Goal: Task Accomplishment & Management: Manage account settings

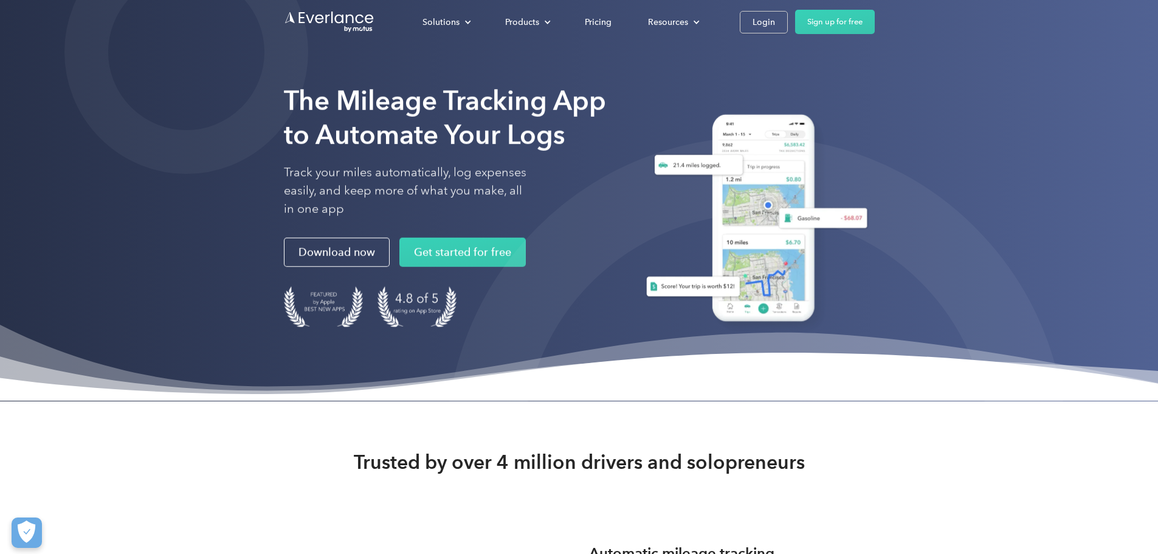
drag, startPoint x: 911, startPoint y: 17, endPoint x: 939, endPoint y: 40, distance: 35.4
click at [775, 17] on div "Login" at bounding box center [764, 22] width 22 height 15
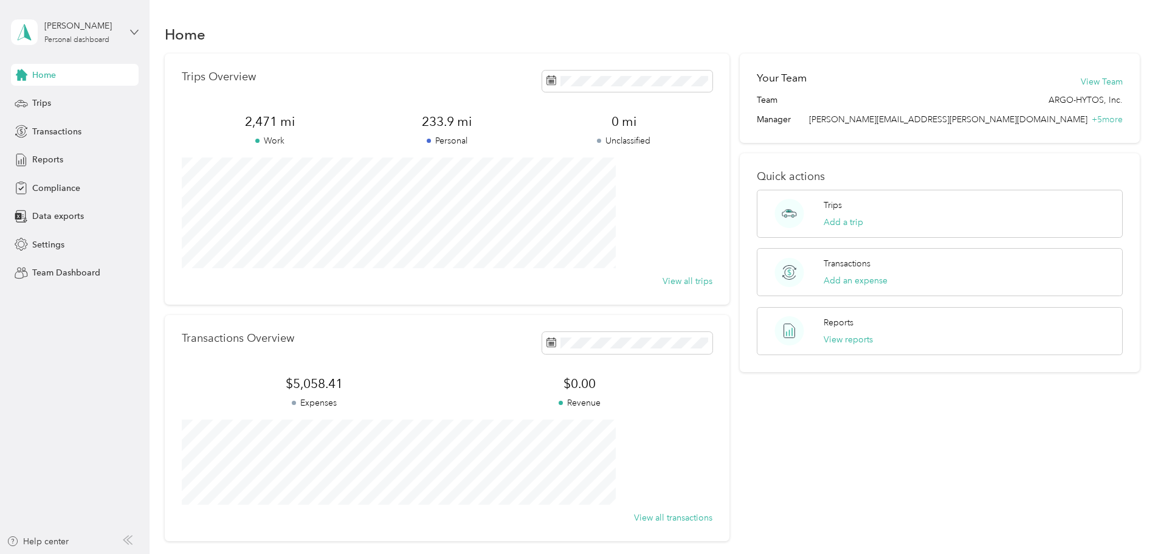
click at [134, 33] on icon at bounding box center [134, 32] width 9 height 9
click at [97, 128] on div "Personal dashboard" at bounding box center [61, 127] width 79 height 13
click at [58, 129] on span "Transactions" at bounding box center [56, 131] width 49 height 13
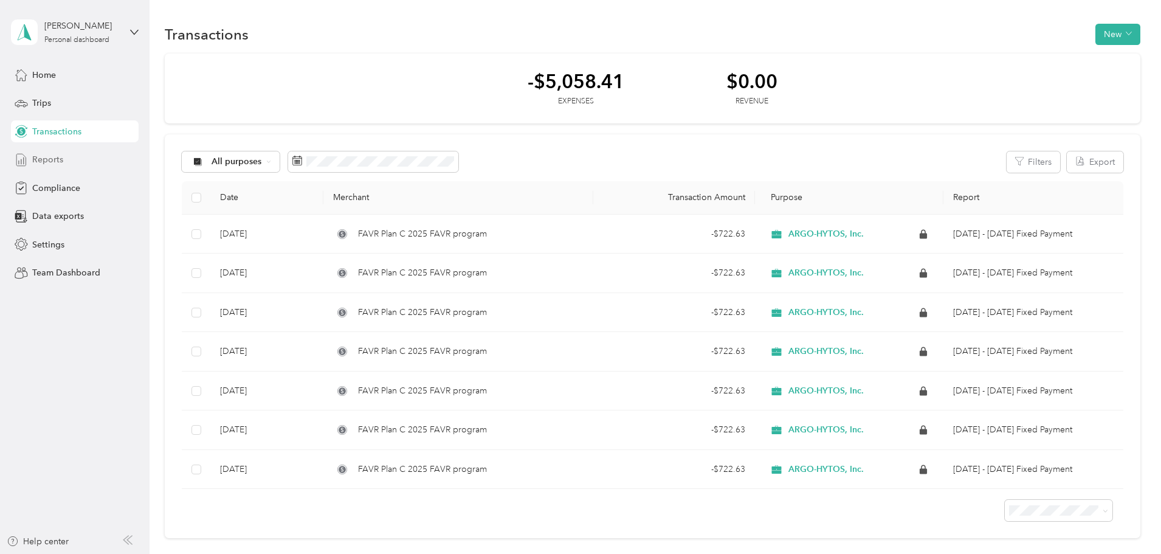
click at [56, 161] on span "Reports" at bounding box center [47, 159] width 31 height 13
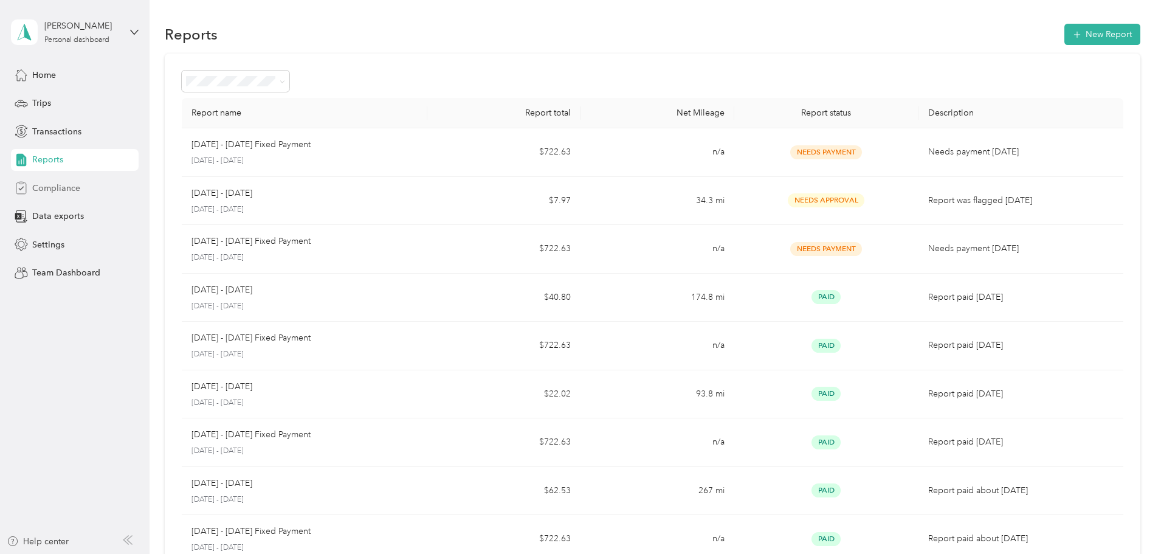
click at [53, 192] on span "Compliance" at bounding box center [56, 188] width 48 height 13
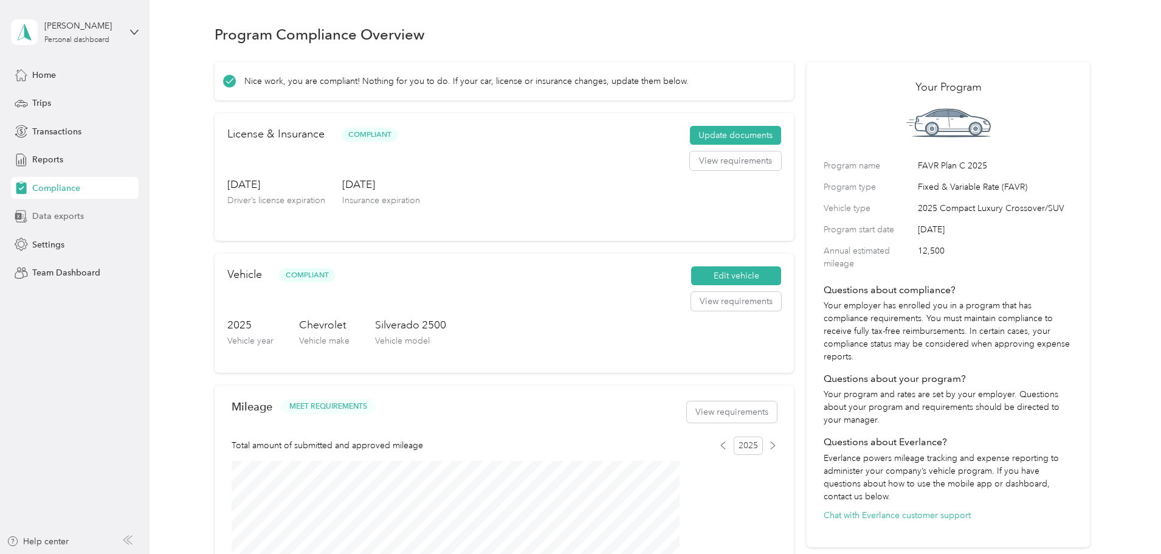
click at [75, 215] on span "Data exports" at bounding box center [58, 216] width 52 height 13
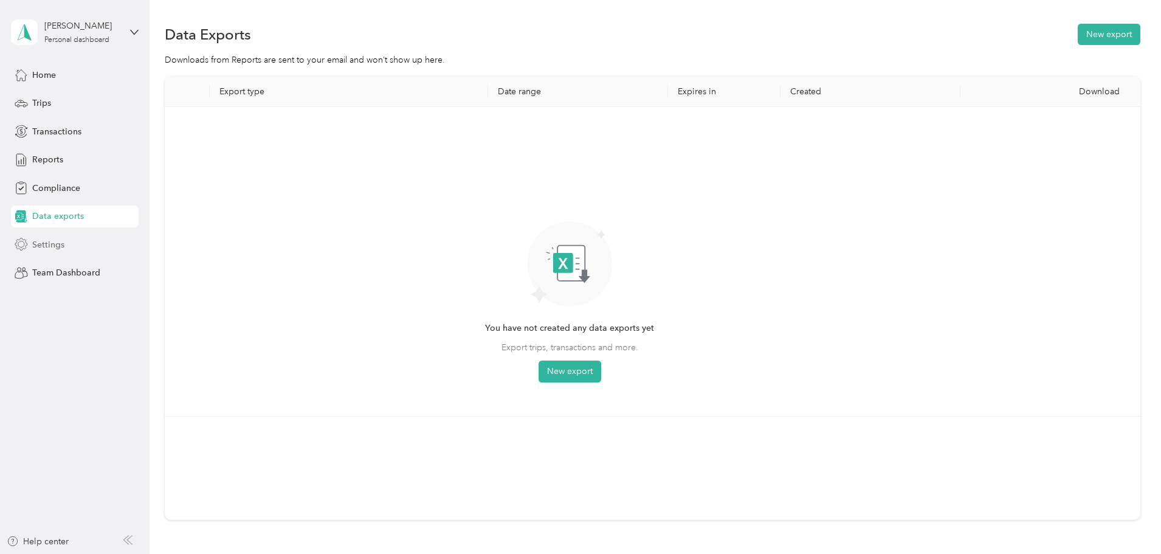
click at [57, 246] on span "Settings" at bounding box center [48, 244] width 32 height 13
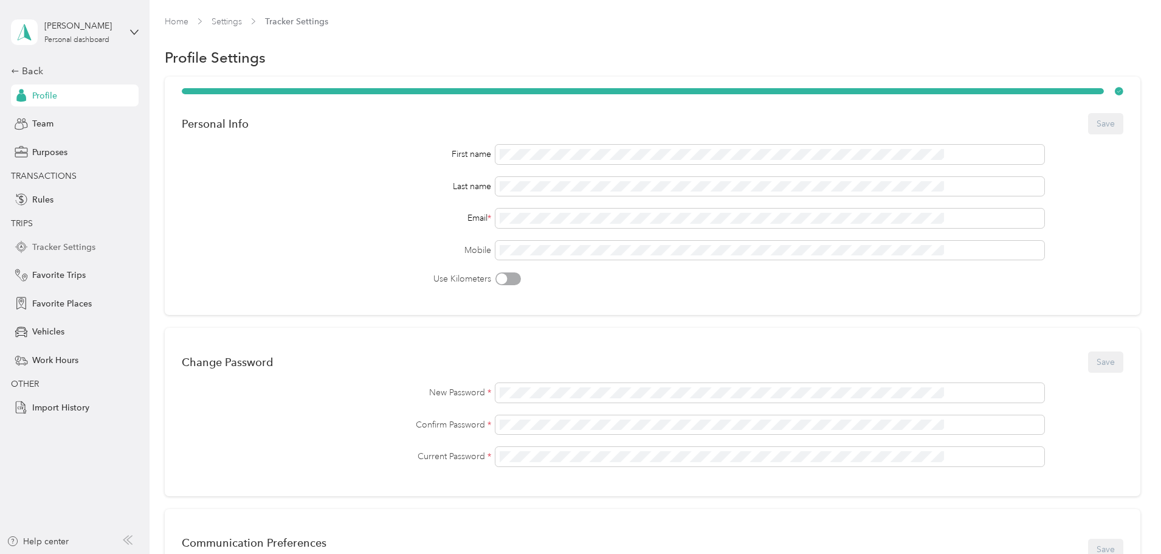
click at [44, 245] on span "Tracker Settings" at bounding box center [63, 247] width 63 height 13
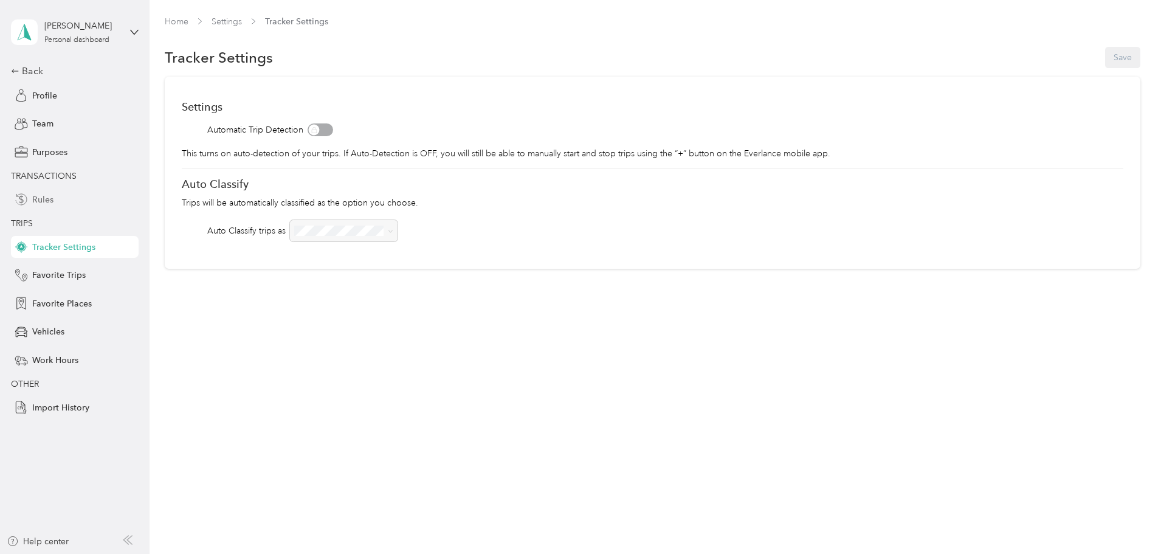
click at [44, 197] on span "Rules" at bounding box center [42, 199] width 21 height 13
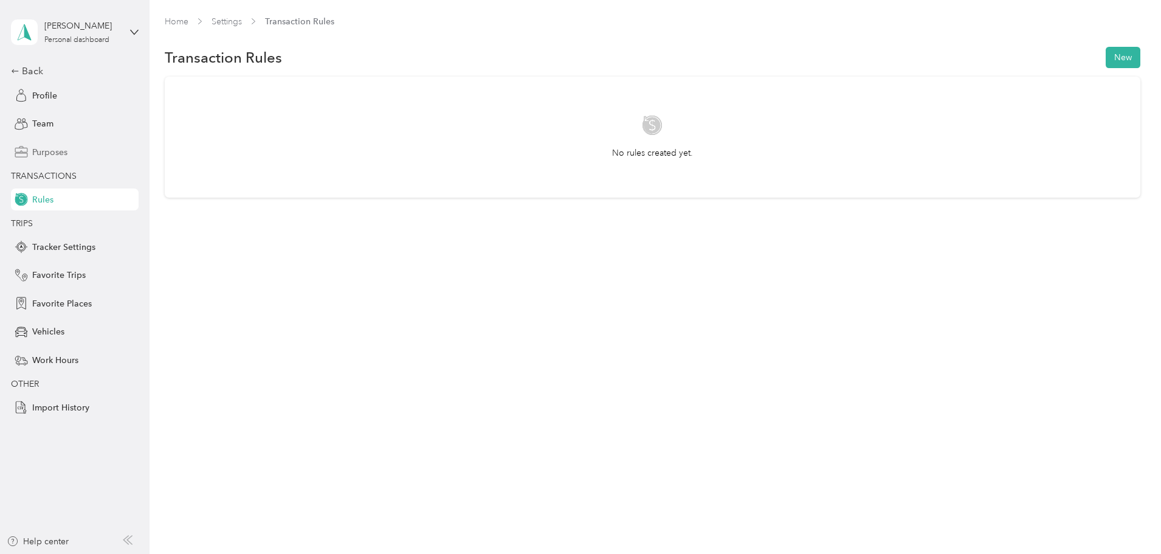
click at [47, 153] on span "Purposes" at bounding box center [49, 152] width 35 height 13
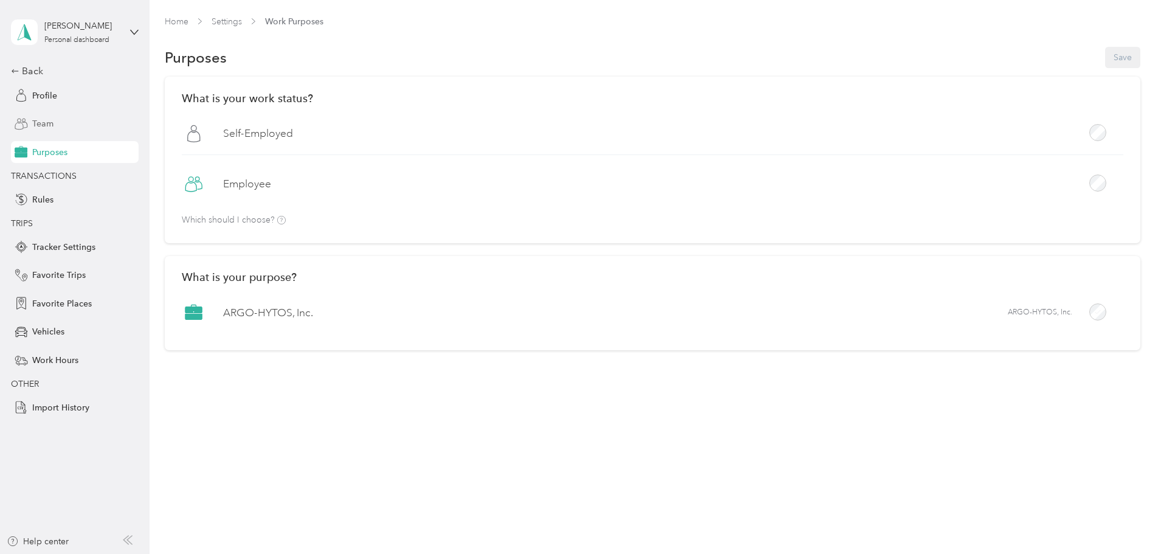
click at [49, 118] on span "Team" at bounding box center [42, 123] width 21 height 13
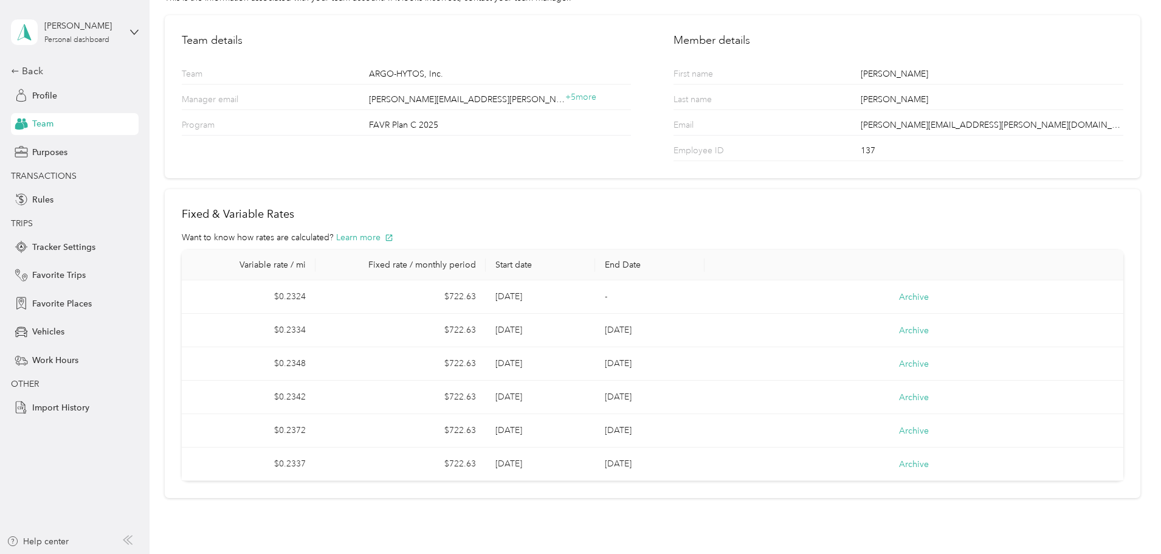
scroll to position [102, 0]
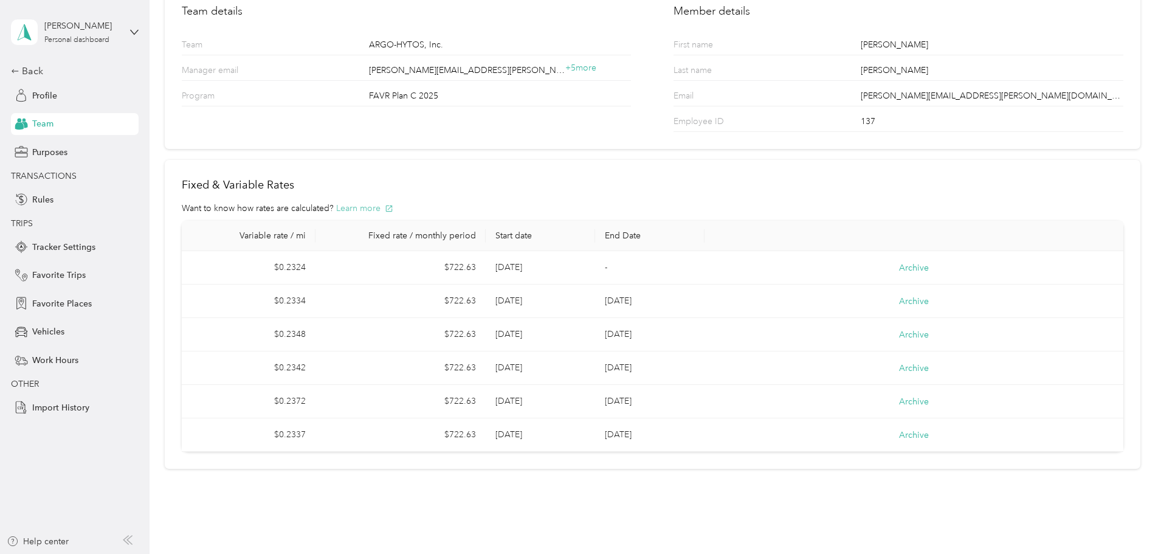
click at [357, 206] on button "Learn more" at bounding box center [364, 208] width 57 height 13
click at [137, 32] on icon at bounding box center [134, 32] width 7 height 4
click at [34, 465] on aside "[PERSON_NAME] Personal dashboard Back Profile Team Purposes TRANSACTIONS Rules …" at bounding box center [75, 277] width 150 height 554
click at [54, 156] on span "Purposes" at bounding box center [49, 152] width 35 height 13
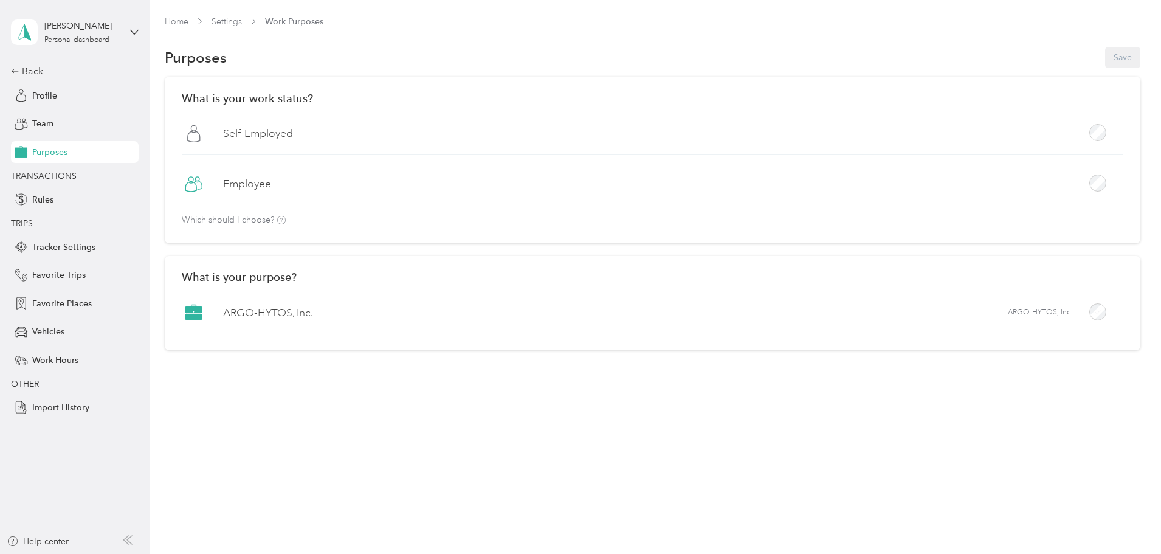
click at [313, 314] on label "ARGO-HYTOS, Inc." at bounding box center [268, 312] width 90 height 15
click at [76, 28] on div "[PERSON_NAME]" at bounding box center [82, 25] width 76 height 13
click at [92, 125] on div "Personal dashboard" at bounding box center [61, 127] width 79 height 13
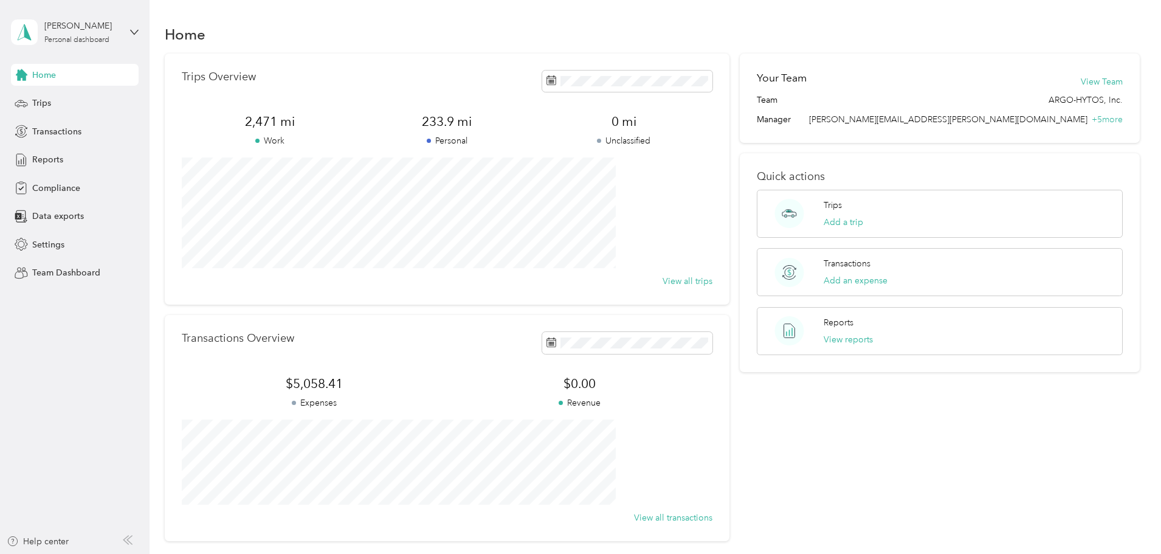
click at [142, 420] on aside "[PERSON_NAME] Personal dashboard Home Trips Transactions Reports Compliance Dat…" at bounding box center [75, 277] width 150 height 554
click at [68, 274] on span "Team Dashboard" at bounding box center [66, 272] width 68 height 13
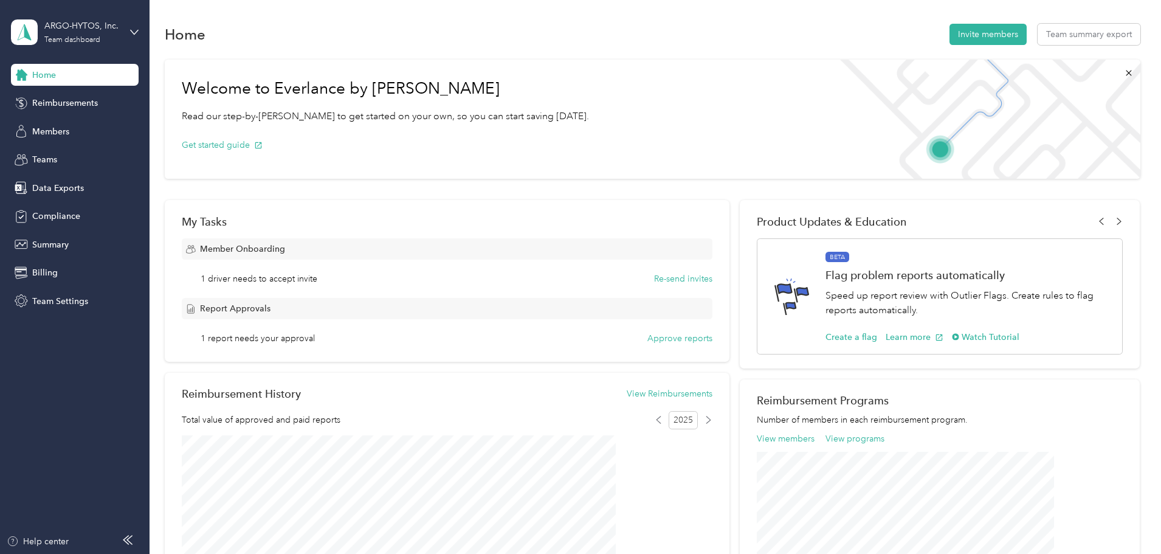
click at [1114, 94] on div "Welcome to Everlance by Motus Read our step-by-[PERSON_NAME] to get started on …" at bounding box center [653, 474] width 976 height 840
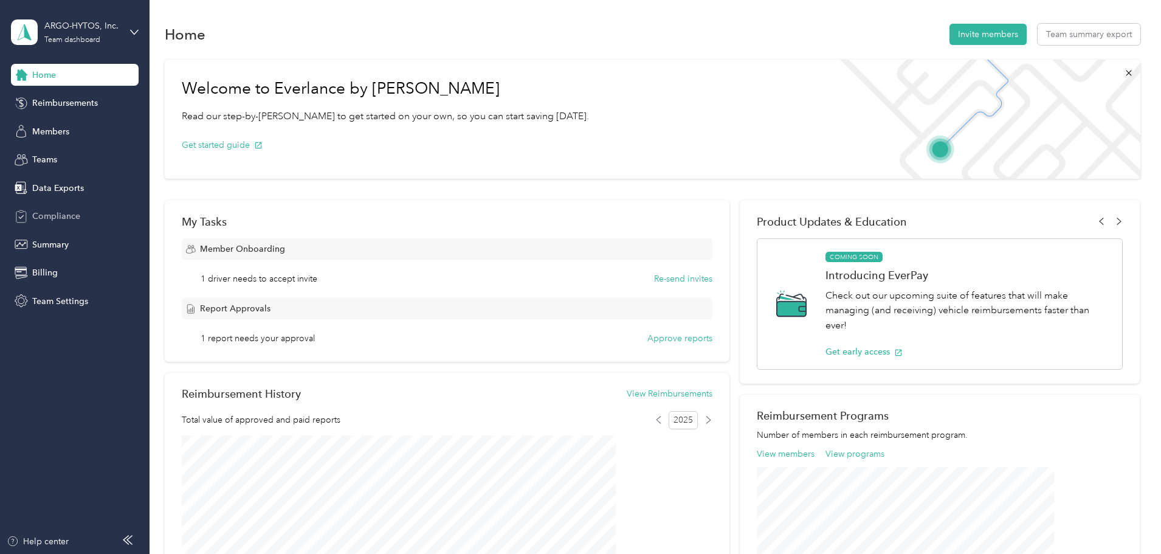
click at [50, 214] on span "Compliance" at bounding box center [56, 216] width 48 height 13
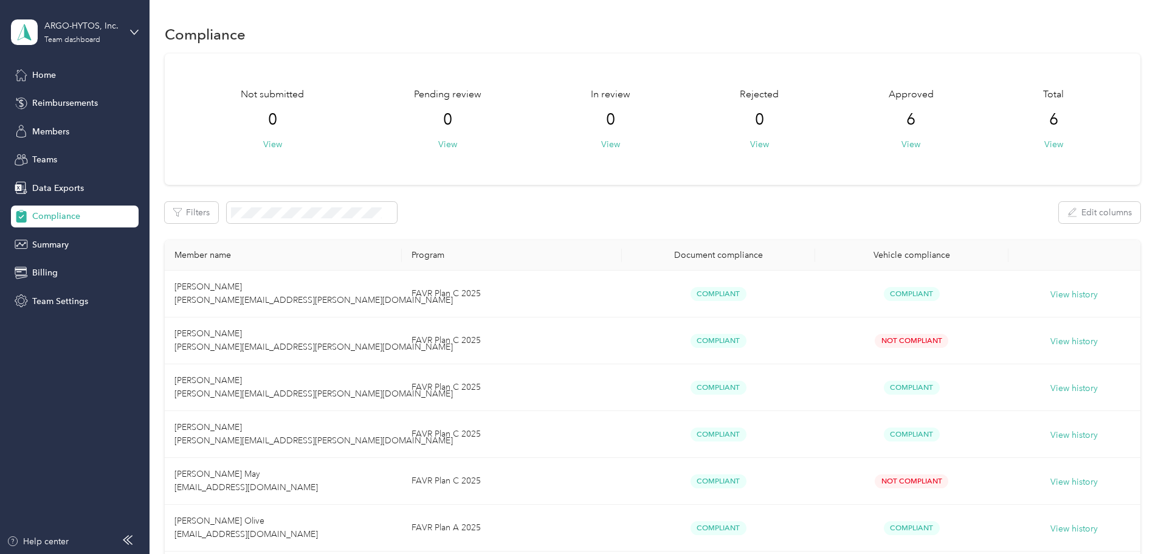
scroll to position [142, 0]
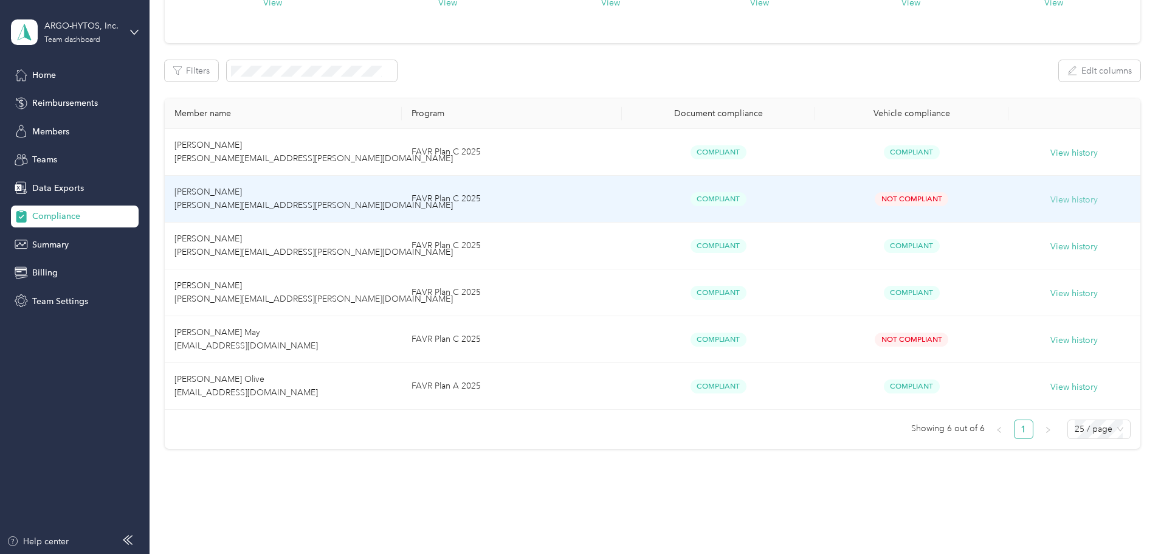
click at [1051, 195] on button "View history" at bounding box center [1074, 199] width 47 height 13
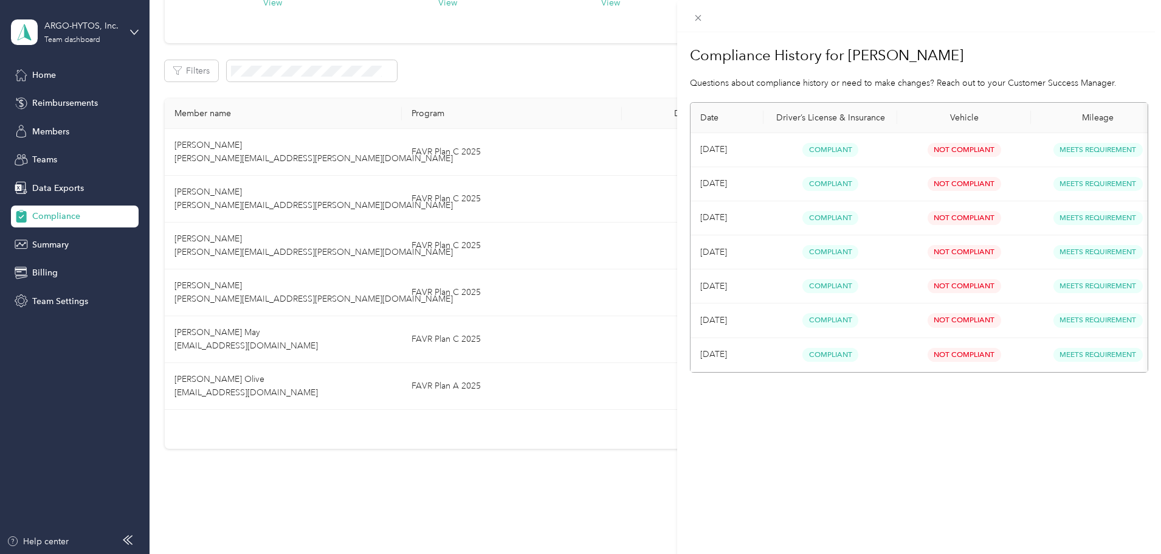
click at [835, 415] on div "Compliance History for [PERSON_NAME] Questions about compliance history or need…" at bounding box center [919, 309] width 484 height 554
click at [1065, 38] on div "Compliance History for [PERSON_NAME] Questions about compliance history or need…" at bounding box center [919, 309] width 484 height 554
click at [575, 443] on div "Compliance History for [PERSON_NAME] Questions about compliance history or need…" at bounding box center [580, 277] width 1161 height 554
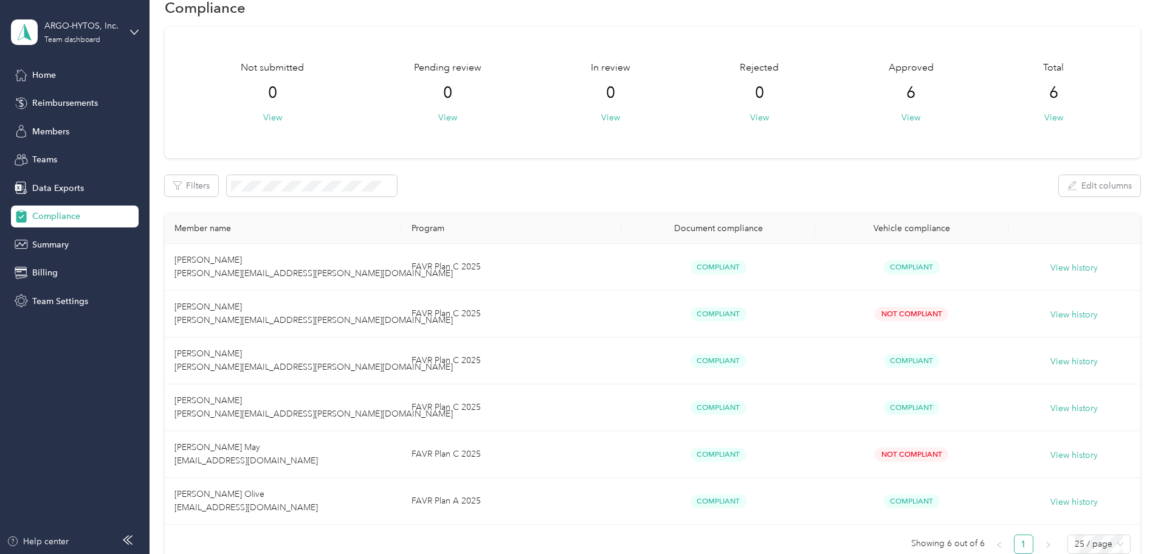
scroll to position [0, 0]
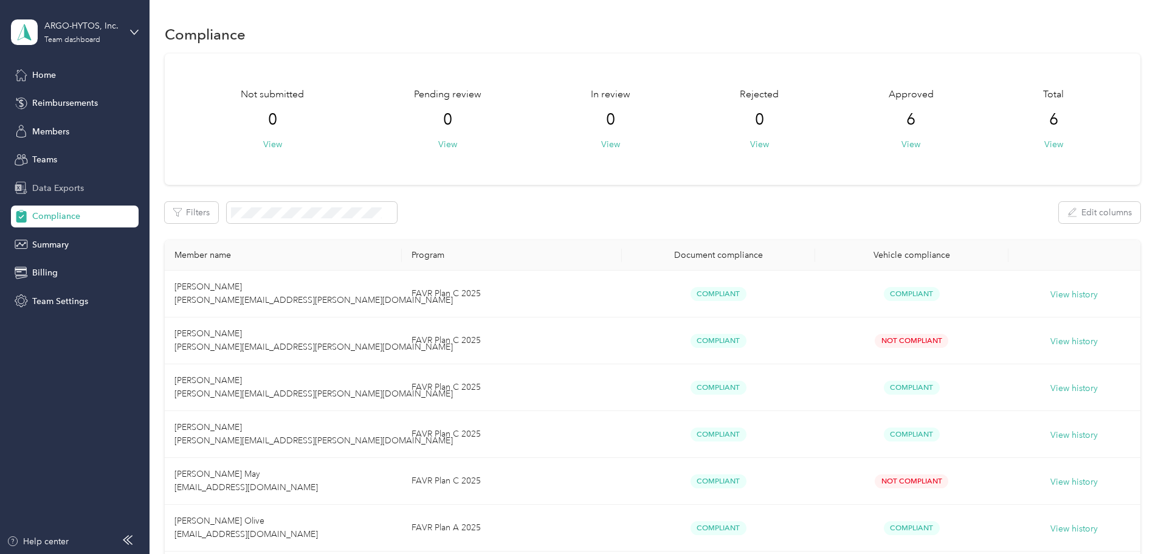
click at [69, 189] on span "Data Exports" at bounding box center [58, 188] width 52 height 13
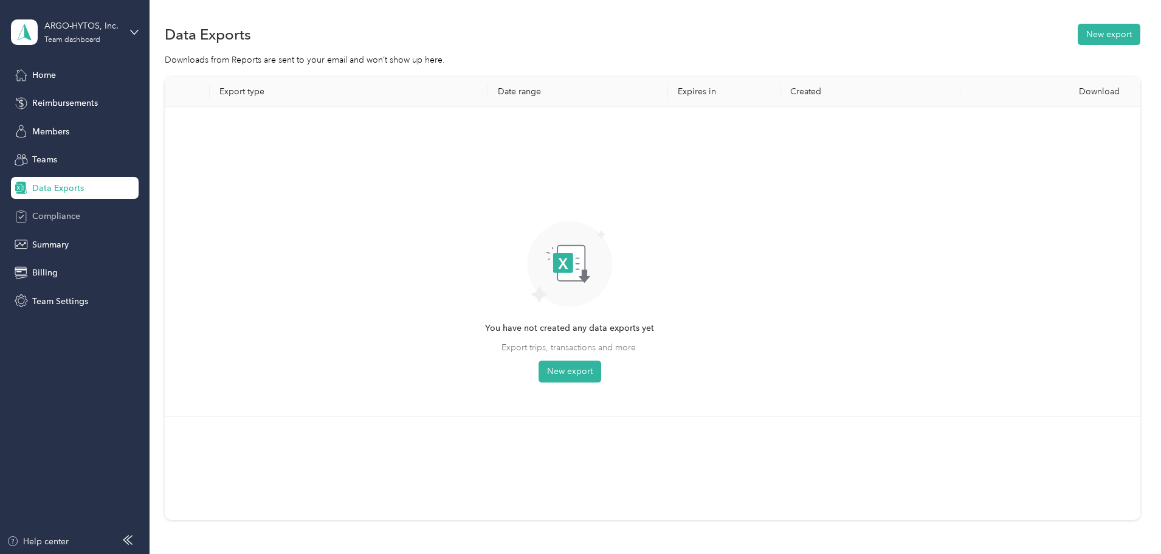
click at [63, 218] on span "Compliance" at bounding box center [56, 216] width 48 height 13
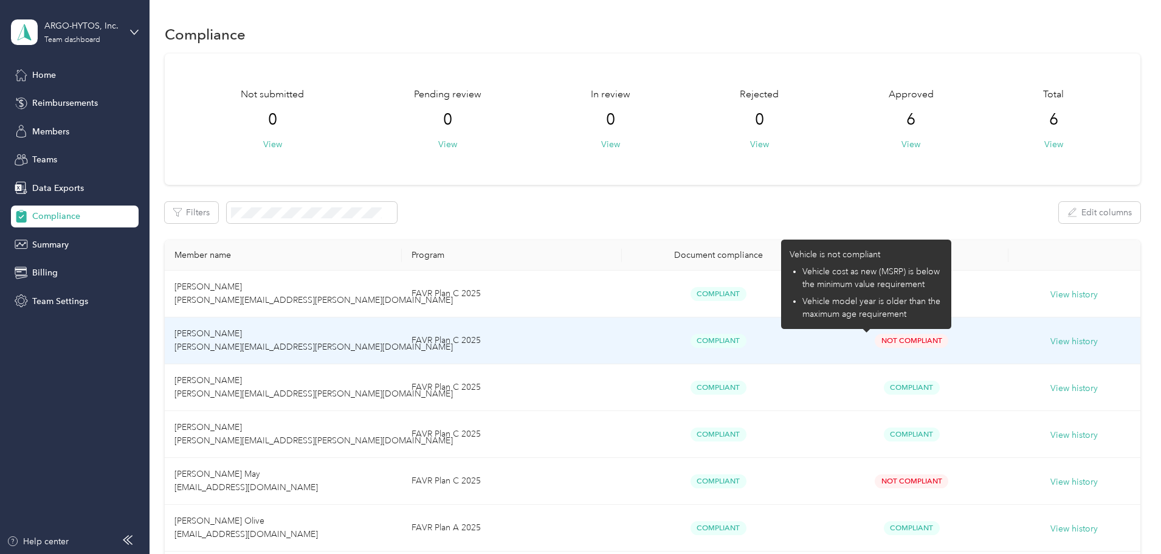
click at [875, 342] on span "Not Compliant" at bounding box center [912, 341] width 74 height 14
click at [875, 338] on span "Not Compliant" at bounding box center [912, 341] width 74 height 14
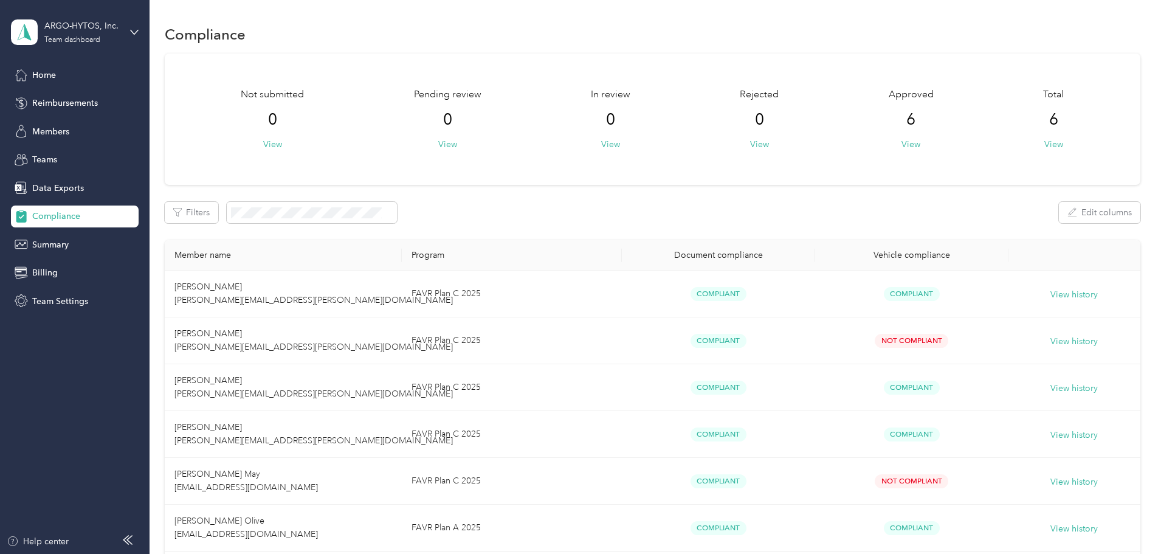
click at [213, 128] on div "Not submitted 0 View Pending review 0 View In review 0 View Rejected 0 View App…" at bounding box center [653, 322] width 976 height 537
click at [49, 241] on span "Summary" at bounding box center [50, 244] width 36 height 13
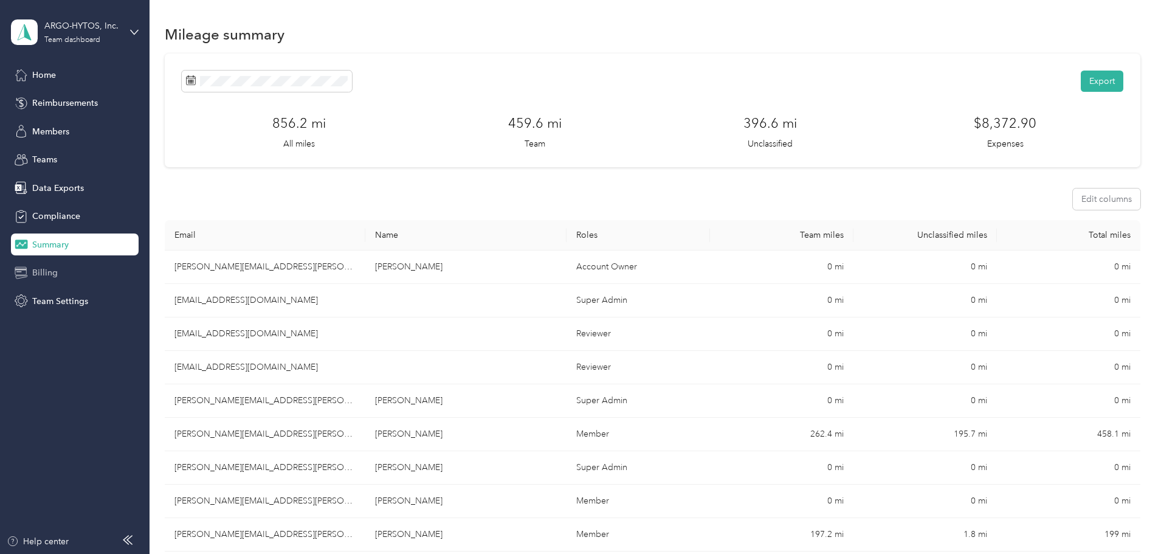
click at [63, 275] on div "Billing" at bounding box center [75, 273] width 128 height 22
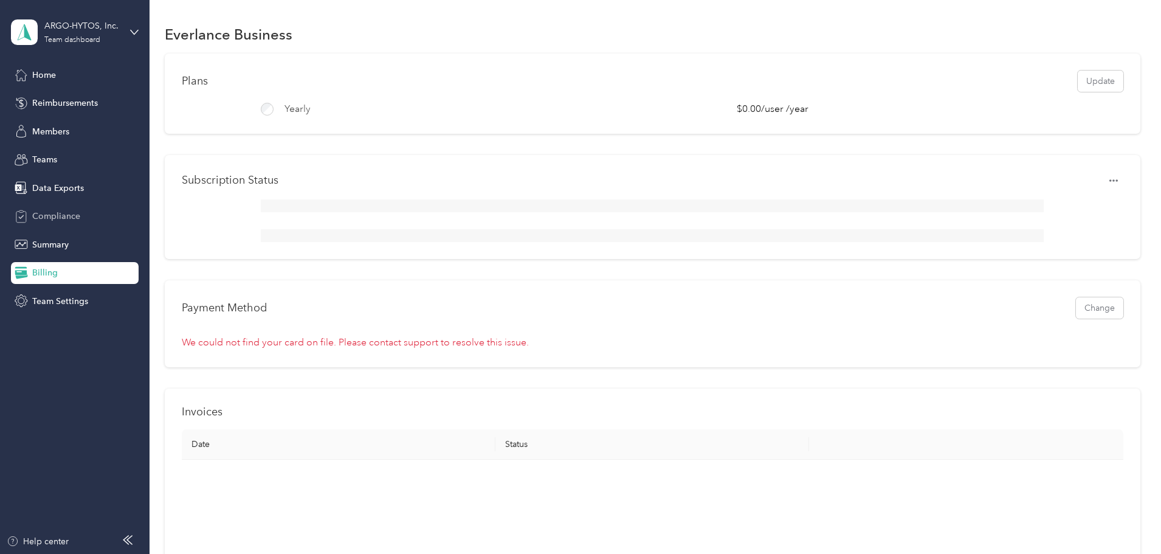
click at [61, 213] on span "Compliance" at bounding box center [56, 216] width 48 height 13
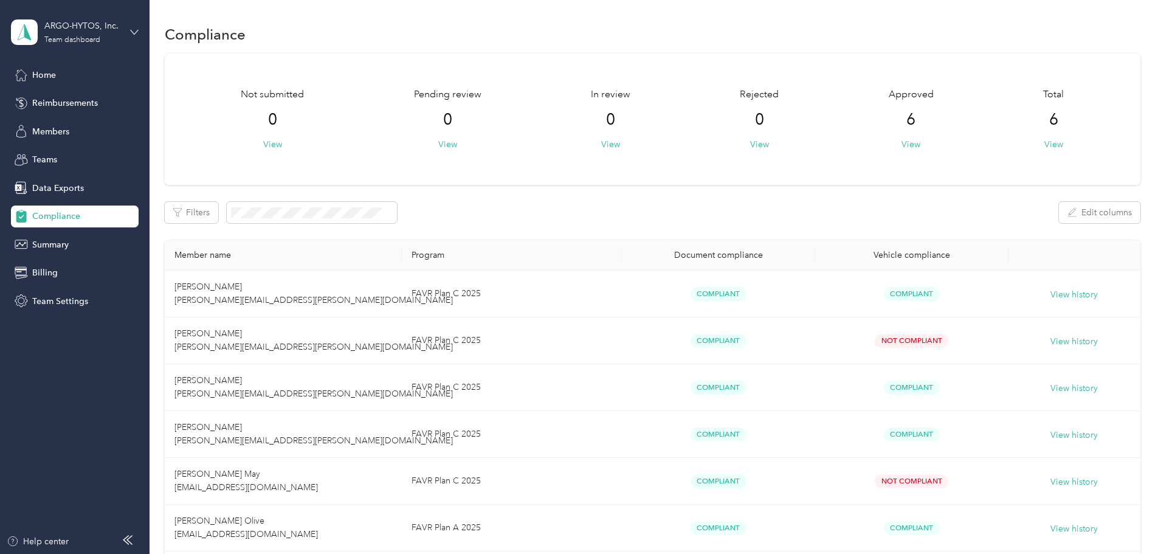
click at [131, 30] on icon at bounding box center [134, 32] width 7 height 4
click at [161, 292] on div "Compliance Not submitted 0 View Pending review 0 View In review 0 View Rejected…" at bounding box center [653, 328] width 1006 height 657
click at [49, 77] on span "Home" at bounding box center [44, 75] width 24 height 13
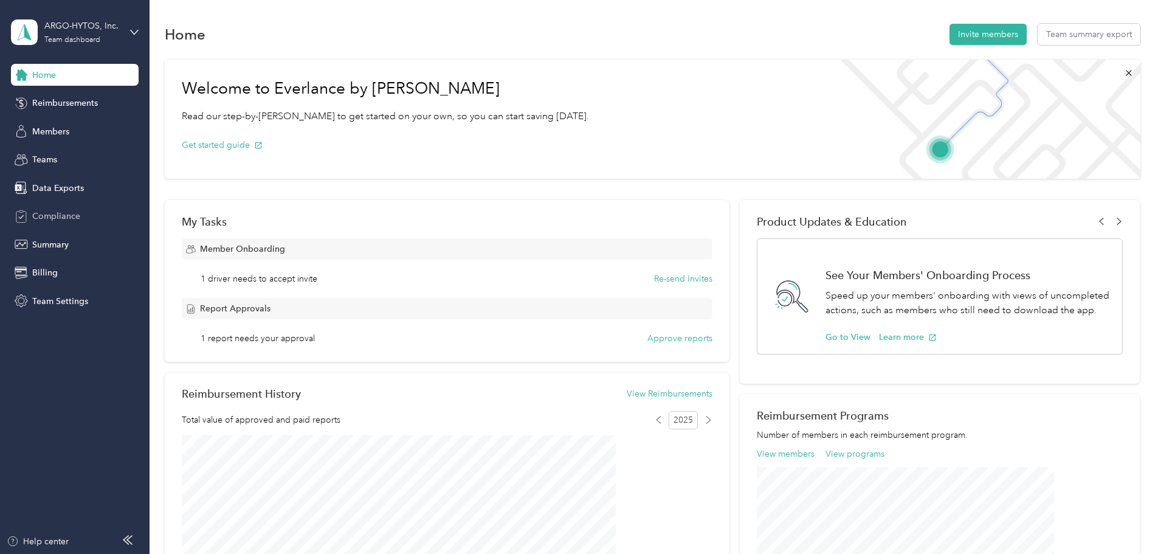
click at [69, 213] on span "Compliance" at bounding box center [56, 216] width 48 height 13
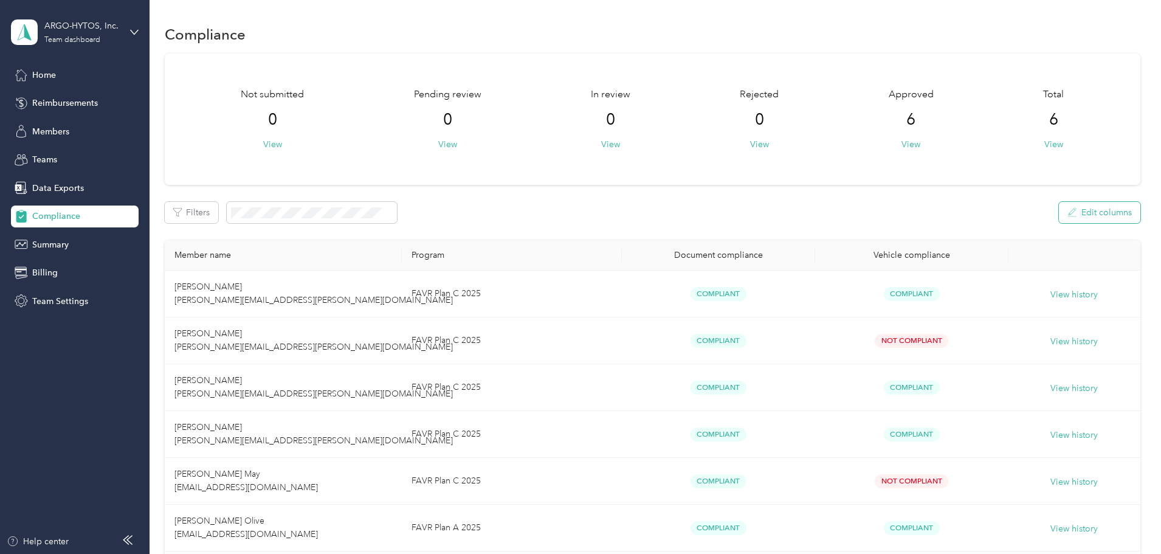
click at [1059, 211] on button "Edit columns" at bounding box center [1099, 212] width 81 height 21
click at [1097, 154] on div "Not submitted 0 View Pending review 0 View In review 0 View Rejected 0 View App…" at bounding box center [653, 322] width 976 height 537
click at [182, 213] on icon "button" at bounding box center [177, 212] width 9 height 9
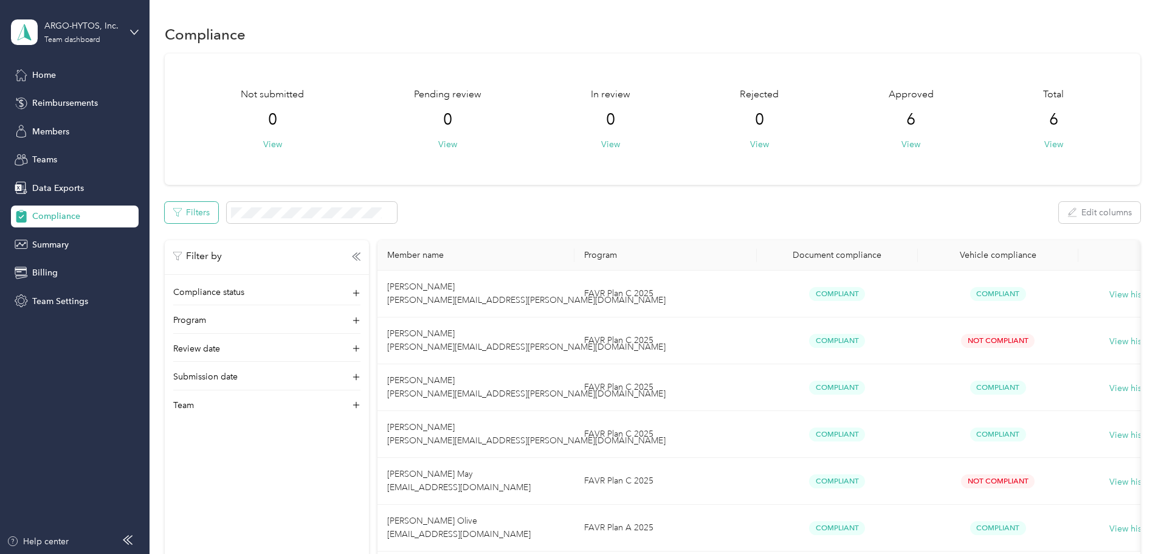
click at [218, 216] on button "Filters" at bounding box center [192, 212] width 54 height 21
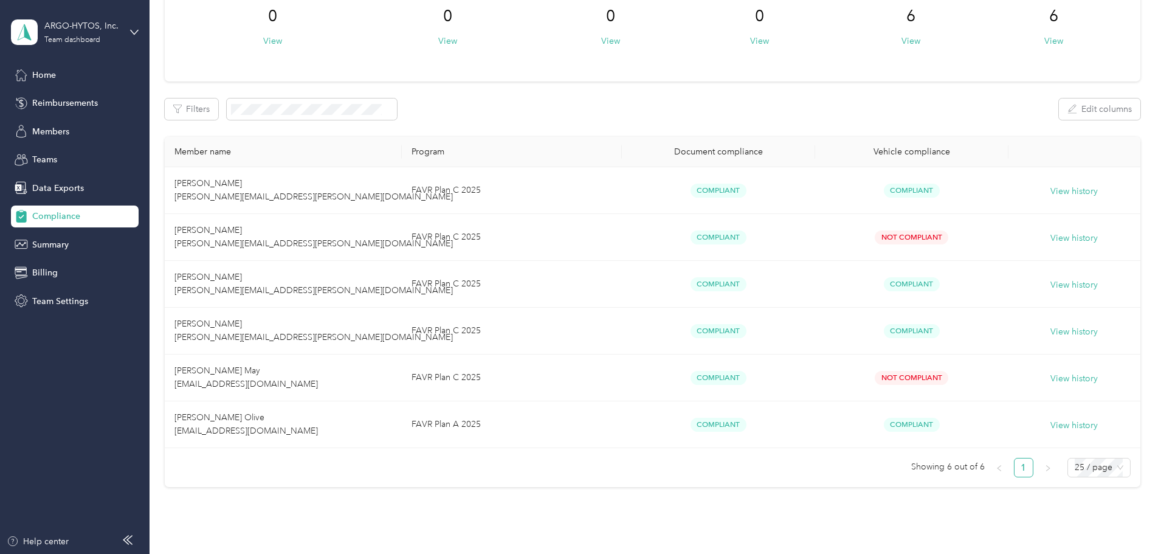
scroll to position [162, 0]
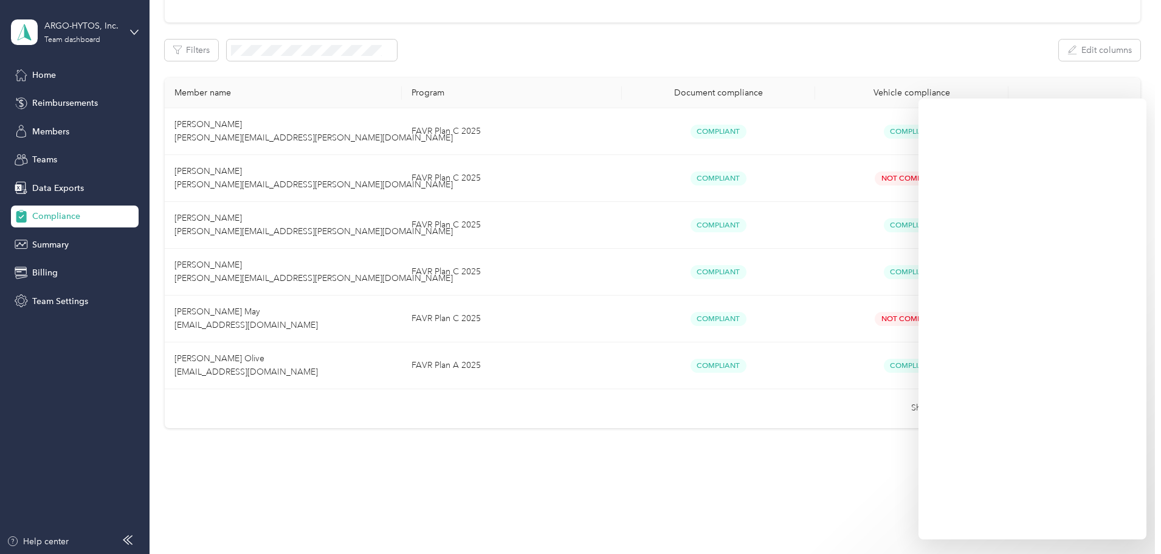
click at [171, 452] on div "Compliance Not submitted 0 View Pending review 0 View In review 0 View Rejected…" at bounding box center [653, 166] width 1006 height 657
